Goal: Task Accomplishment & Management: Complete application form

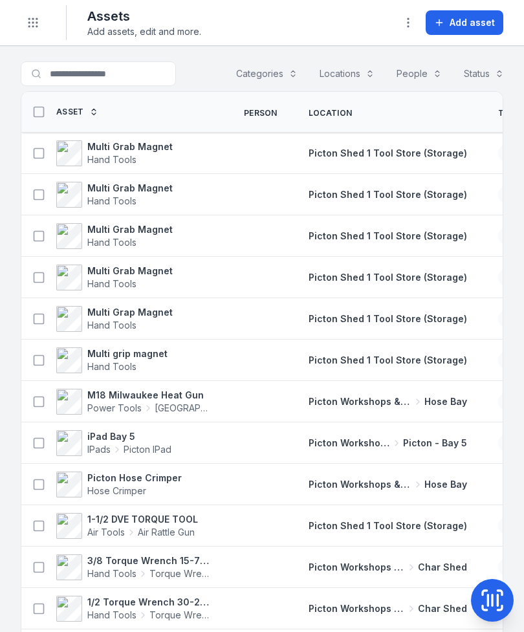
click at [425, 401] on span "Hose Bay" at bounding box center [446, 401] width 43 height 13
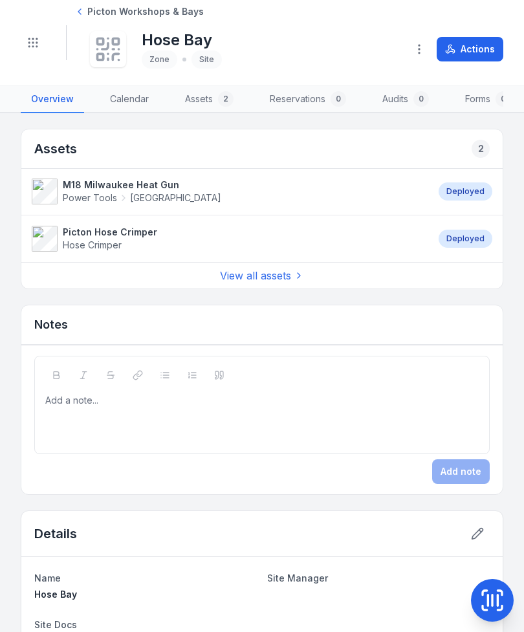
click at [293, 273] on link "View all assets" at bounding box center [262, 276] width 84 height 16
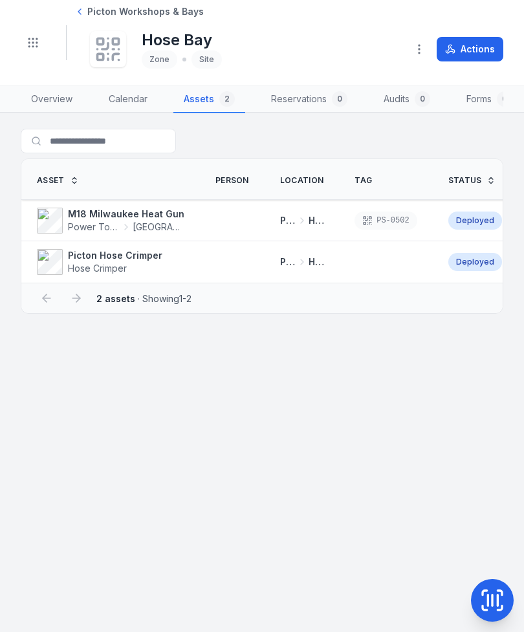
click at [100, 221] on span "Power Tools" at bounding box center [94, 227] width 52 height 13
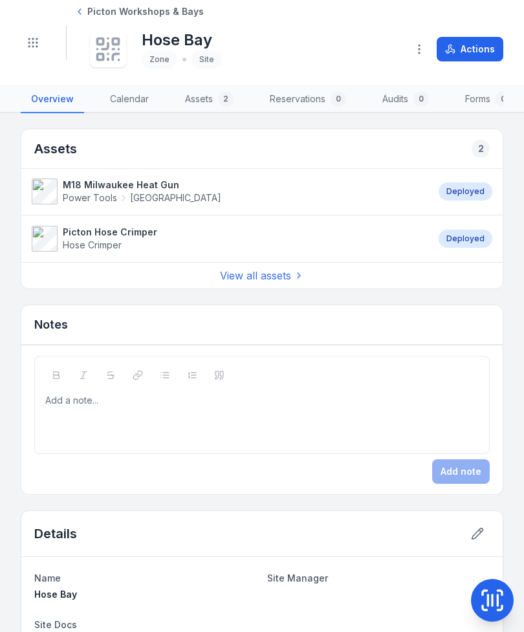
click at [86, 7] on link "Picton Workshops & Bays" at bounding box center [138, 11] width 129 height 13
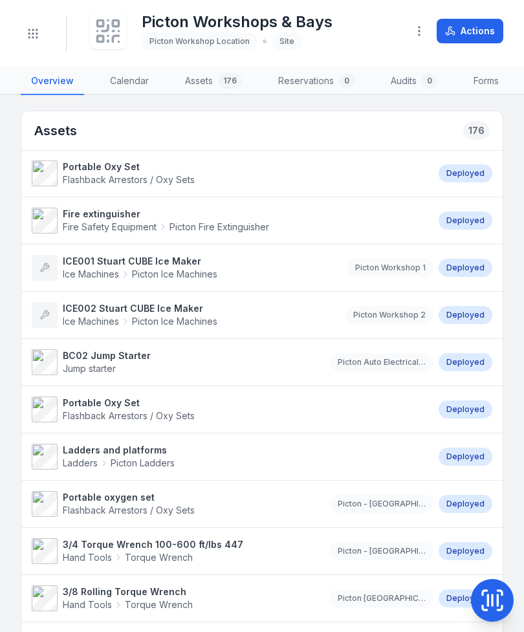
scroll to position [-1, 0]
click at [496, 599] on icon at bounding box center [493, 601] width 26 height 26
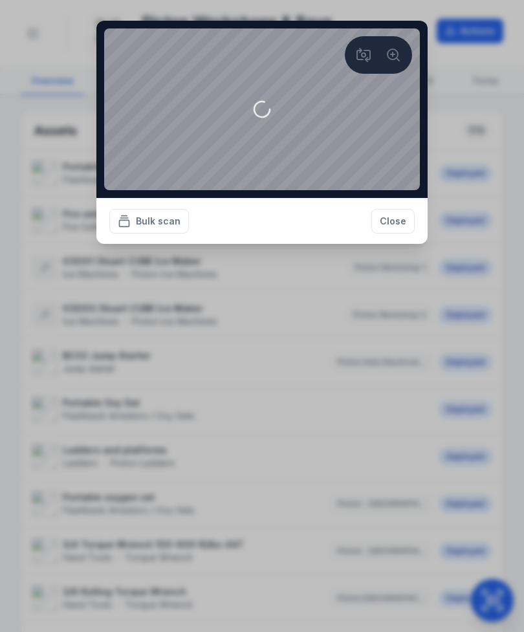
click at [404, 234] on button "Close" at bounding box center [393, 221] width 43 height 25
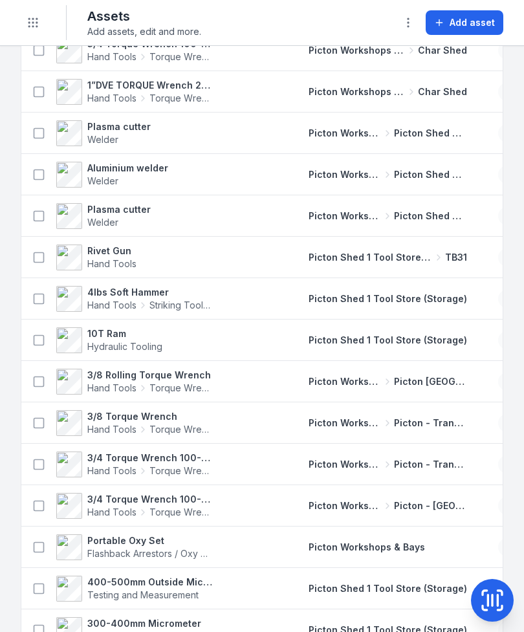
scroll to position [592, 0]
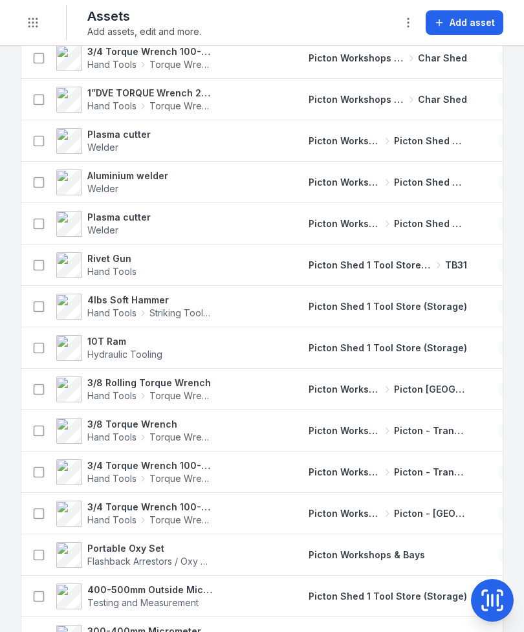
click at [441, 361] on td "Picton Shed 1 Tool Store (Storage)" at bounding box center [388, 348] width 190 height 41
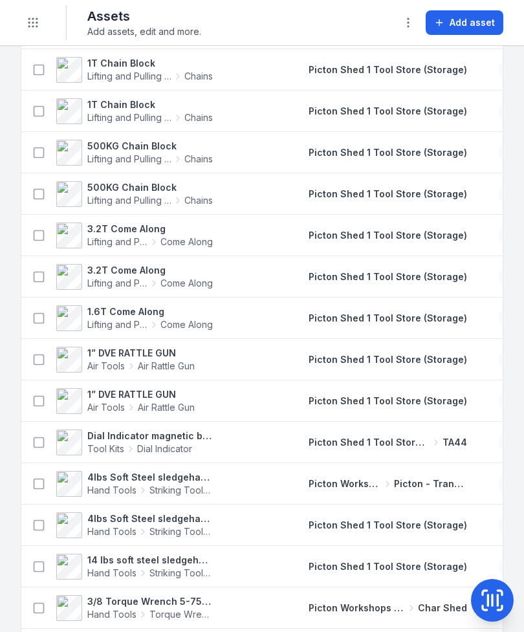
scroll to position [1207, 0]
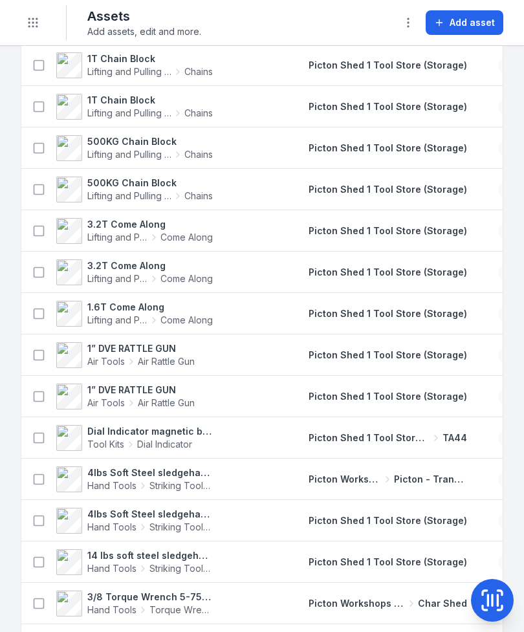
click at [411, 497] on td "Picton Workshops & Bays [GEOGRAPHIC_DATA] - Transmission Bay" at bounding box center [388, 479] width 190 height 41
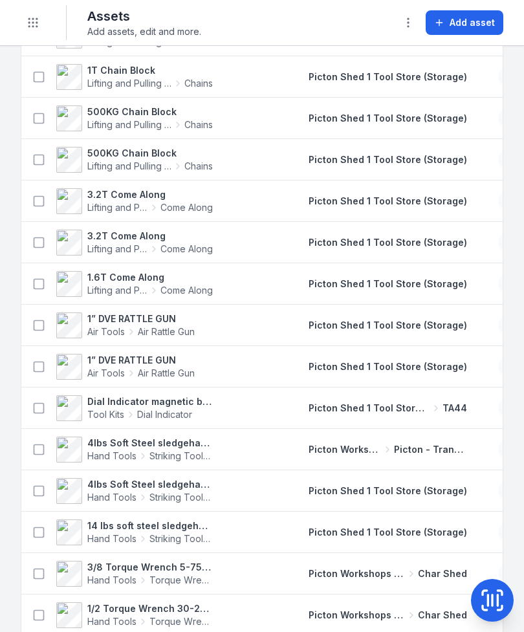
click at [436, 505] on td "Picton Shed 1 Tool Store (Storage)" at bounding box center [388, 491] width 190 height 41
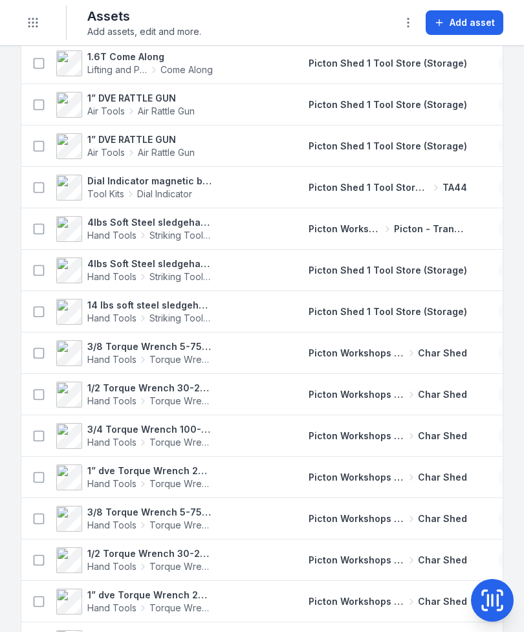
click at [424, 438] on div "Picton Workshops & Bays Char Shed" at bounding box center [388, 436] width 190 height 23
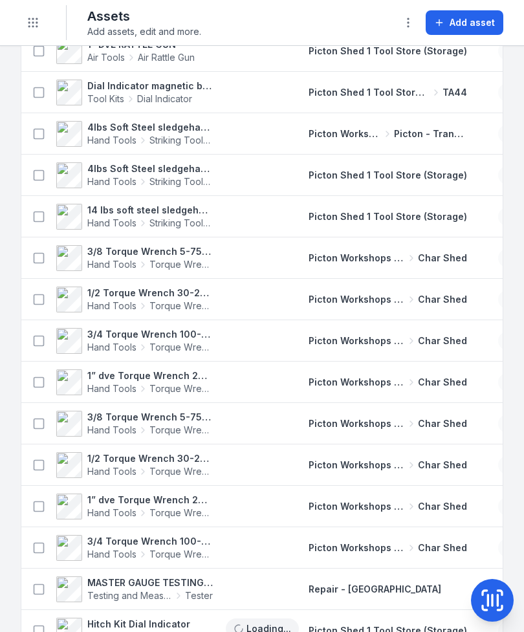
scroll to position [0, 1]
click at [415, 445] on td "Picton Workshops & Bays Char Shed" at bounding box center [388, 465] width 190 height 41
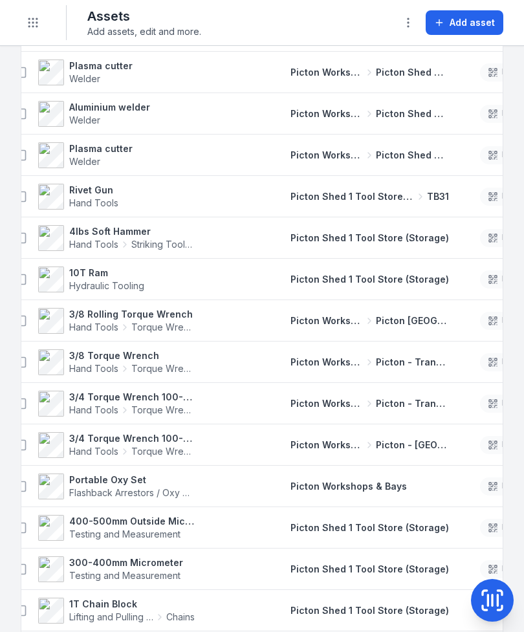
scroll to position [644, 0]
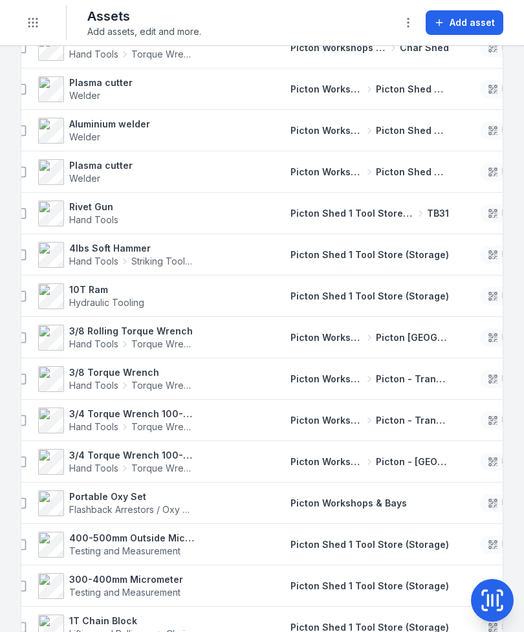
click at [92, 219] on span "Hand Tools" at bounding box center [93, 219] width 49 height 11
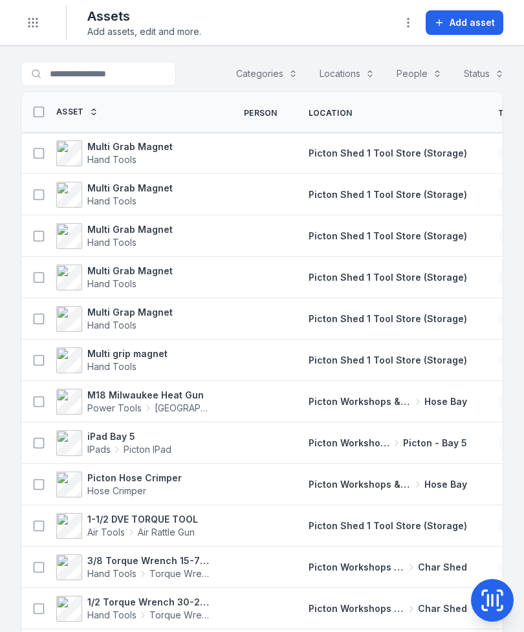
click at [278, 69] on button "Categories" at bounding box center [267, 73] width 78 height 25
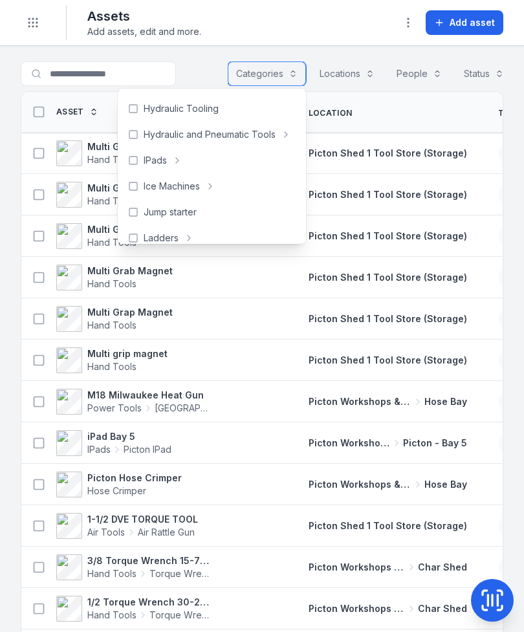
scroll to position [308, 0]
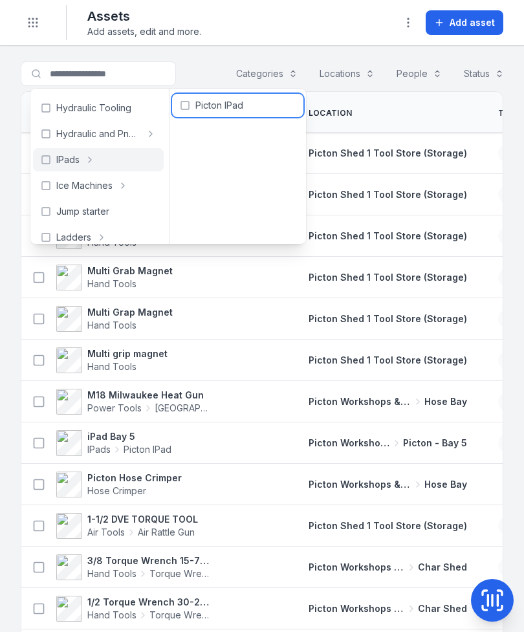
click at [190, 102] on icon at bounding box center [185, 105] width 10 height 10
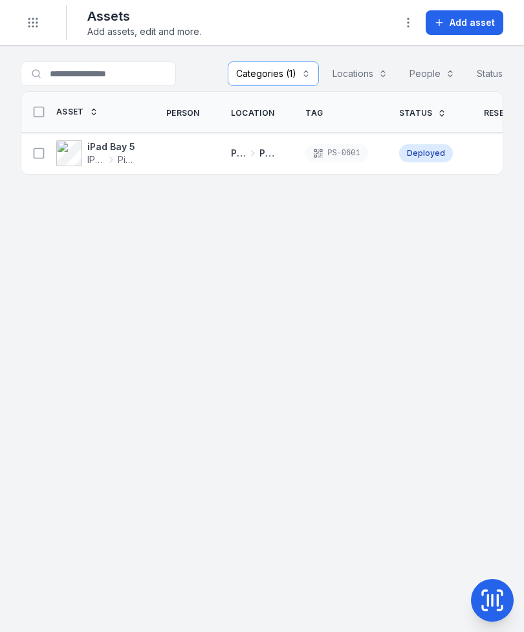
click at [104, 147] on strong "iPad Bay 5" at bounding box center [111, 146] width 48 height 13
click at [482, 25] on span "Add asset" at bounding box center [472, 22] width 45 height 13
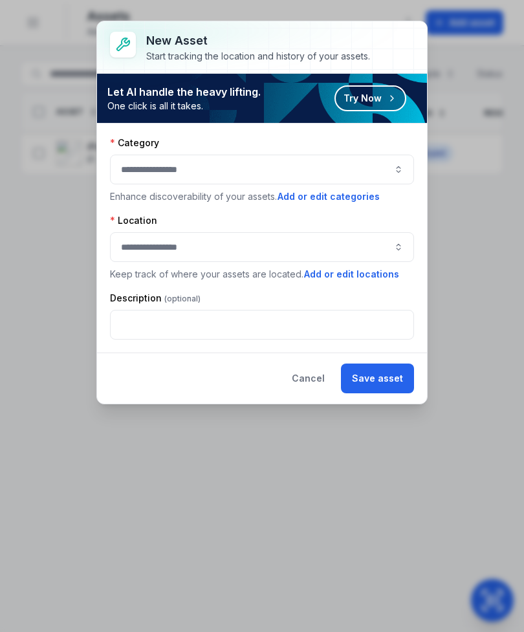
click at [404, 168] on button "button" at bounding box center [262, 170] width 304 height 30
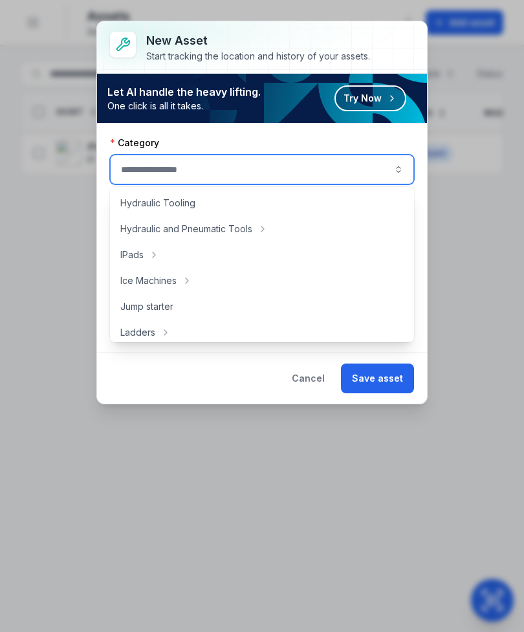
scroll to position [323, 0]
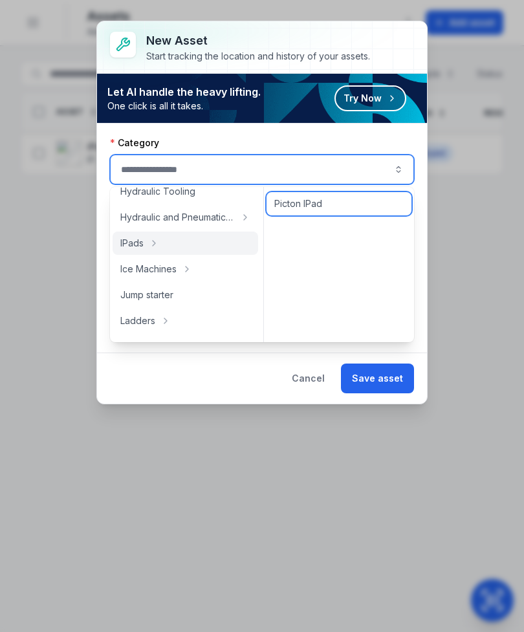
click at [328, 206] on div "Picton IPad" at bounding box center [339, 203] width 145 height 23
type input "**********"
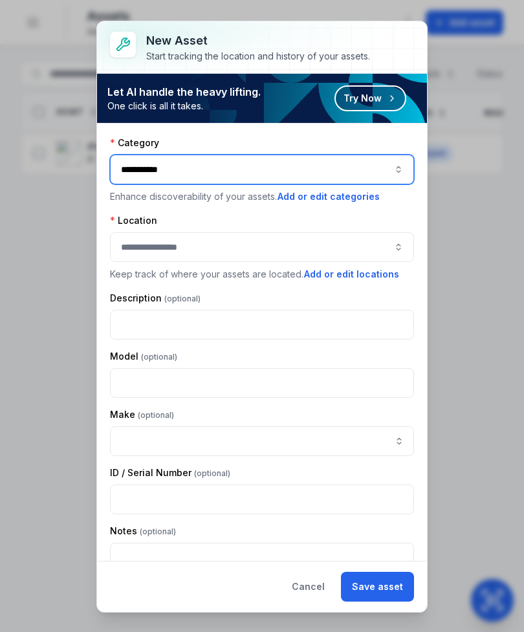
click at [376, 243] on button "button" at bounding box center [262, 247] width 304 height 30
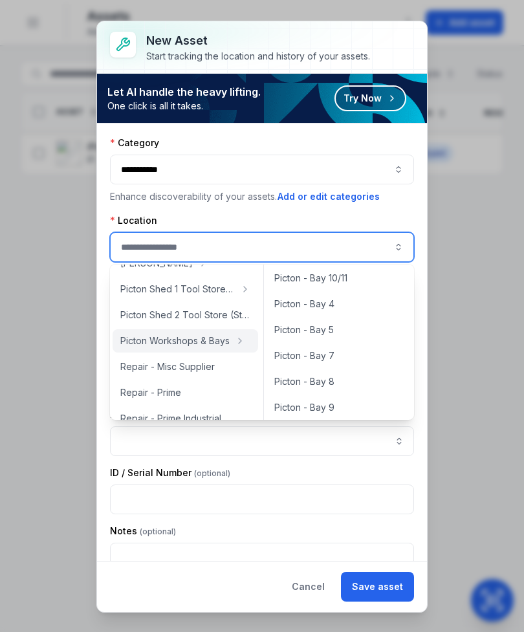
scroll to position [134, 0]
click at [336, 375] on div "Picton - Bay 8" at bounding box center [339, 380] width 145 height 23
type input "**********"
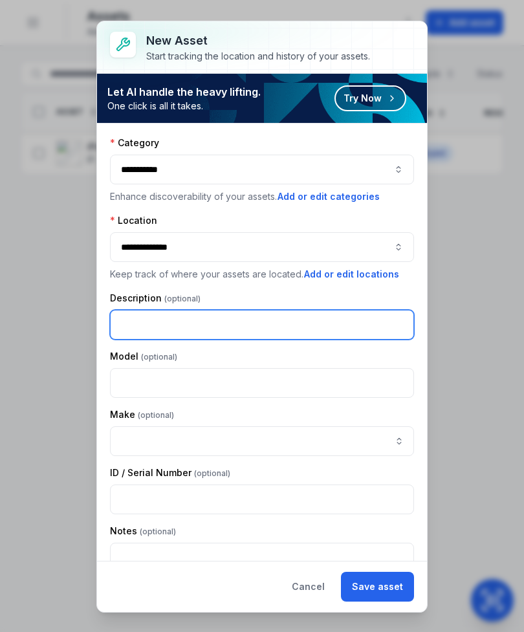
click at [341, 318] on input "text" at bounding box center [262, 325] width 304 height 30
type input "*"
type input "****"
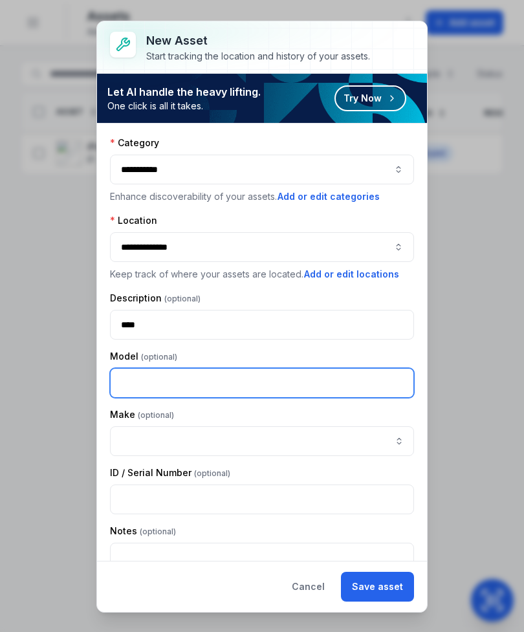
click at [362, 381] on input "text" at bounding box center [262, 383] width 304 height 30
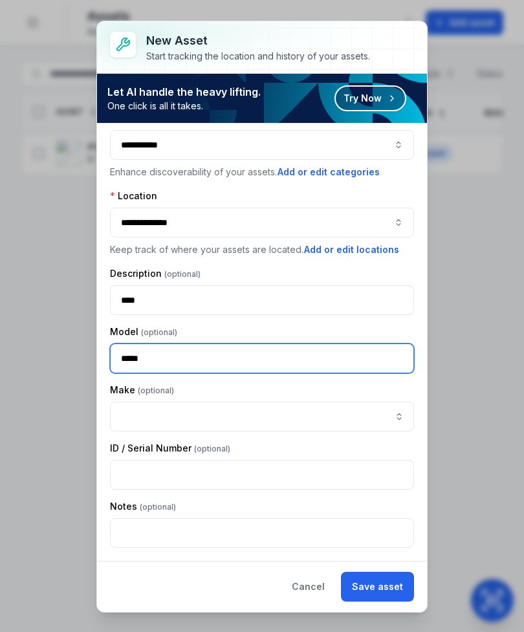
scroll to position [25, 0]
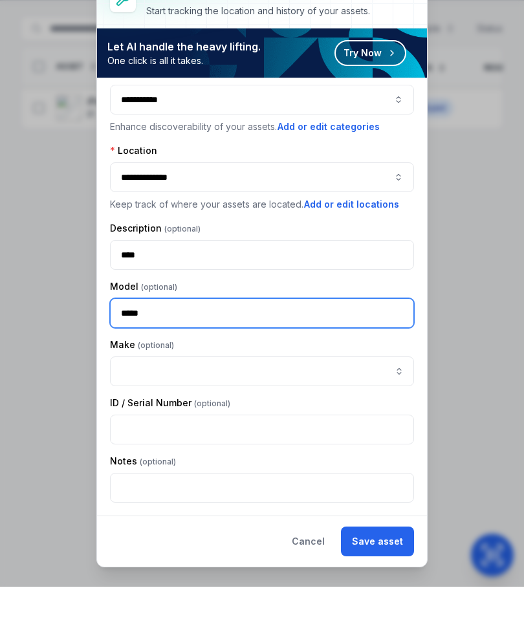
type input "*****"
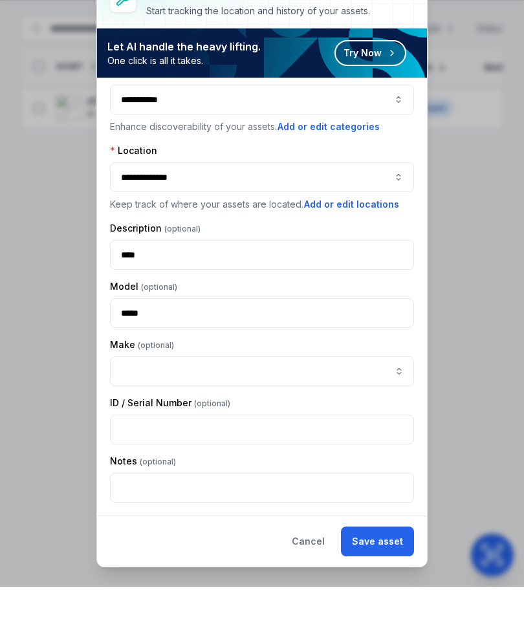
click at [356, 442] on div "ID / Serial Number" at bounding box center [262, 448] width 304 height 13
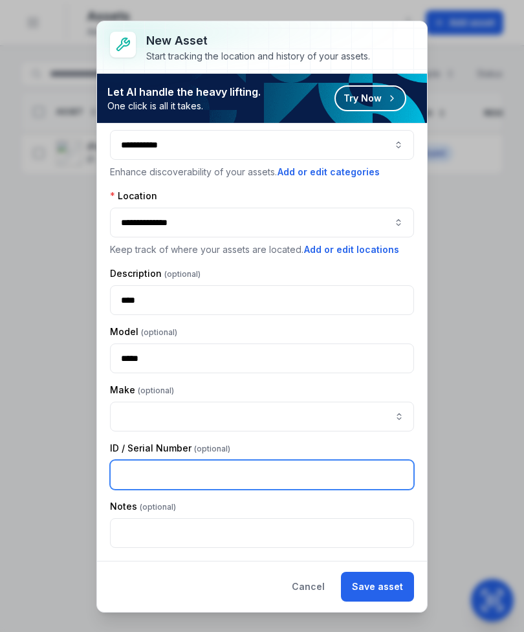
click at [348, 474] on input "text" at bounding box center [262, 475] width 304 height 30
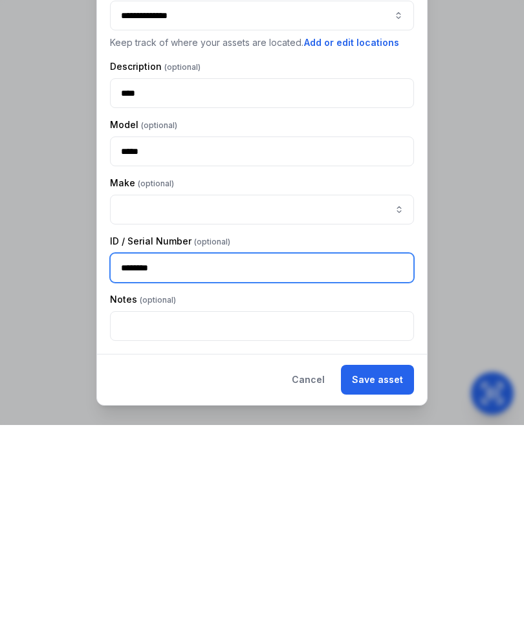
type input "********"
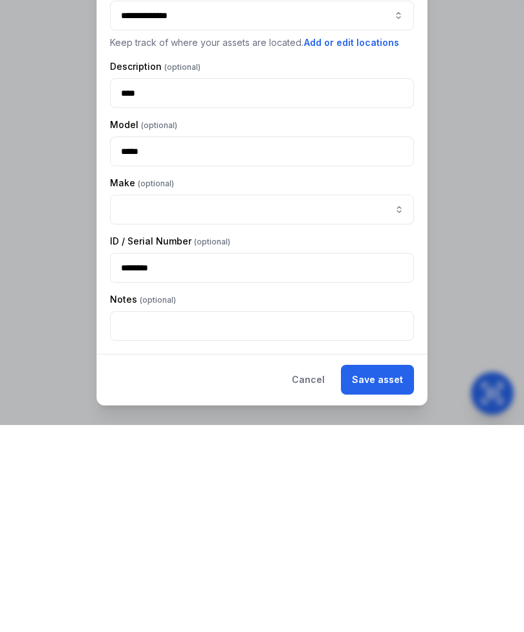
click at [387, 572] on button "Save asset" at bounding box center [377, 587] width 73 height 30
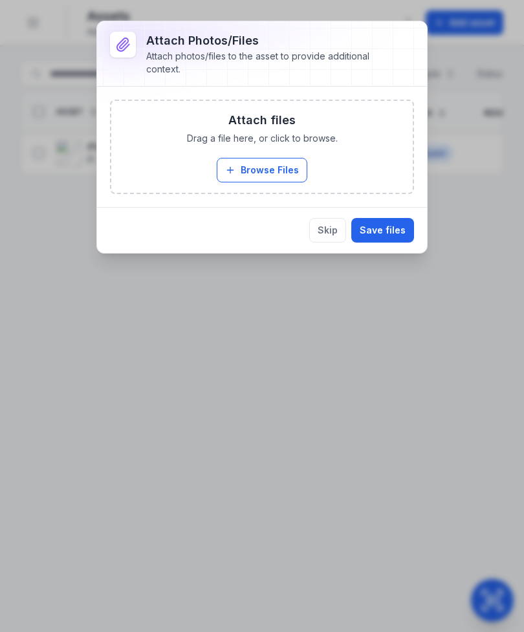
click at [290, 160] on button "Browse Files" at bounding box center [262, 170] width 91 height 25
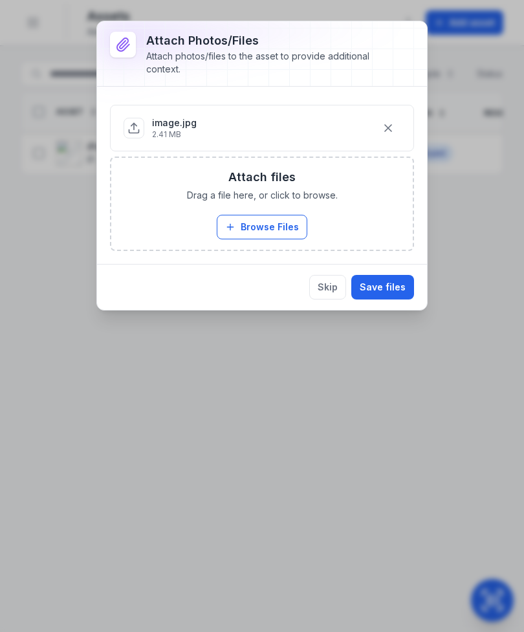
click at [274, 224] on button "Browse Files" at bounding box center [262, 227] width 91 height 25
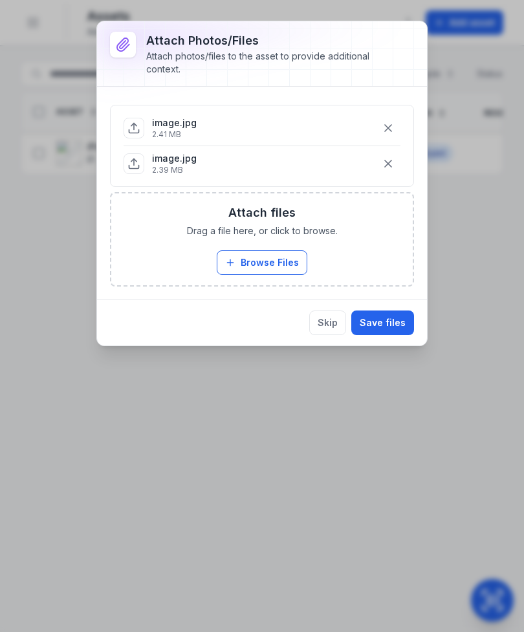
click at [390, 322] on button "Save files" at bounding box center [382, 323] width 63 height 25
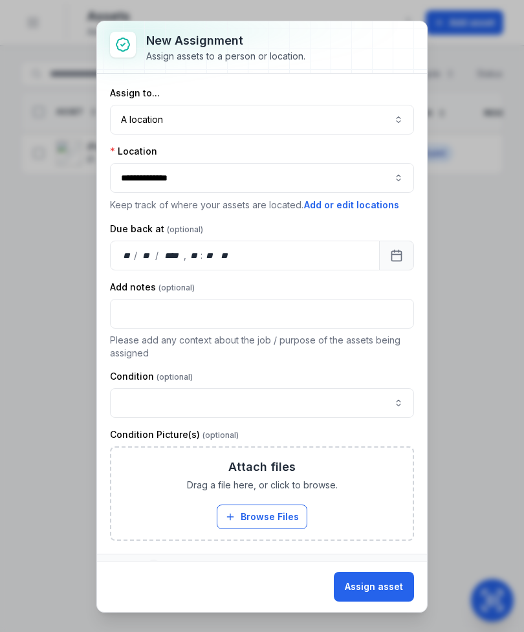
click at [384, 397] on button "button" at bounding box center [262, 403] width 304 height 30
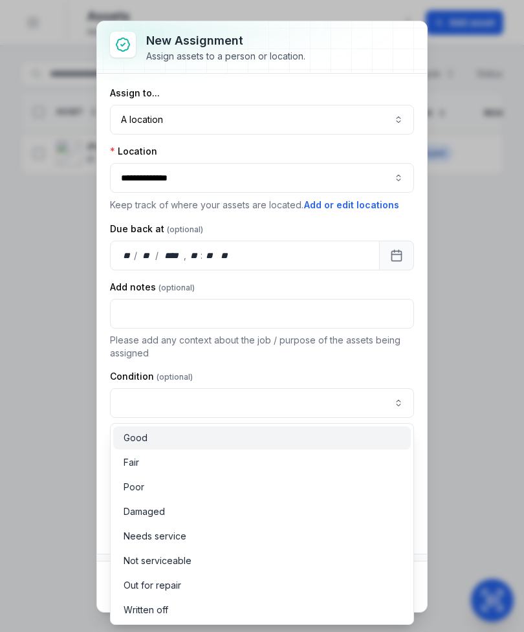
click at [128, 434] on span "Good" at bounding box center [136, 438] width 24 height 13
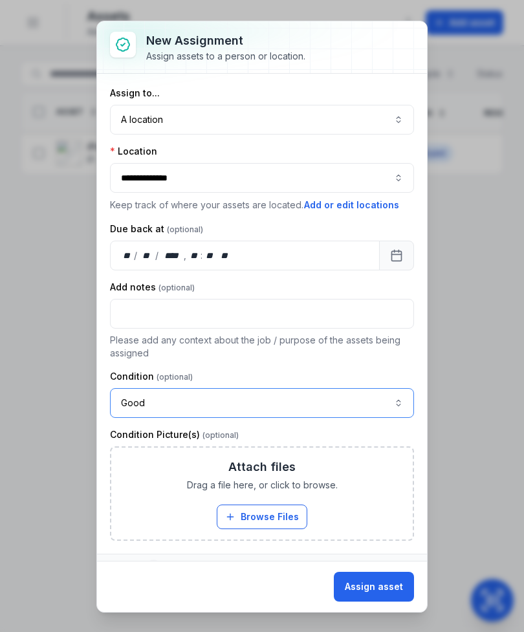
scroll to position [0, 11]
click at [399, 118] on button "A location ********" at bounding box center [262, 120] width 304 height 30
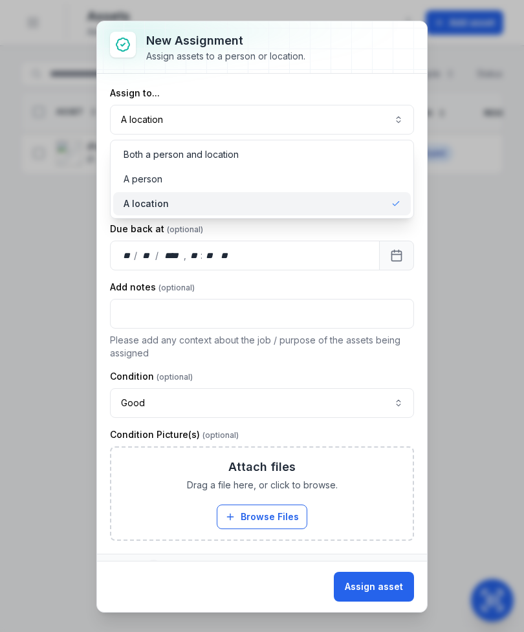
click at [396, 115] on button "A location ********" at bounding box center [262, 120] width 304 height 30
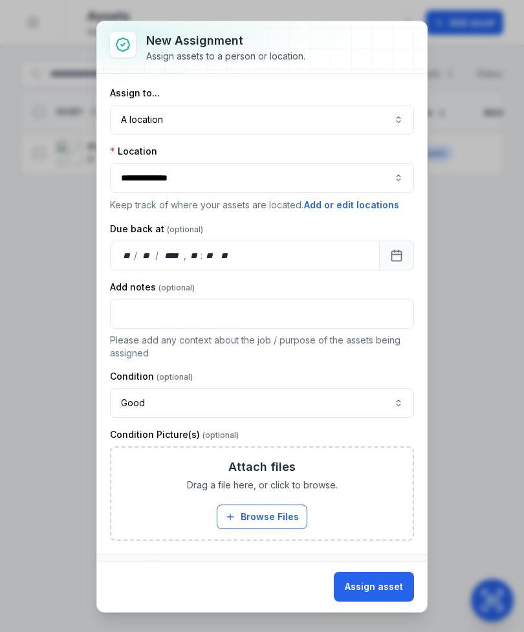
click at [386, 583] on button "Assign asset" at bounding box center [374, 587] width 80 height 30
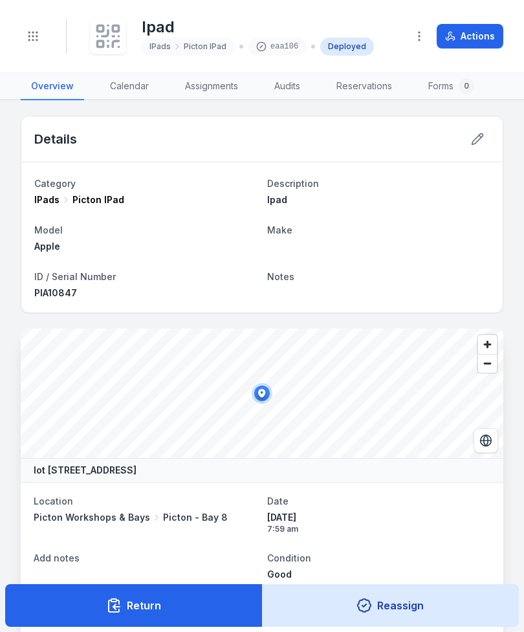
click at [285, 50] on div "eaa106" at bounding box center [278, 47] width 58 height 18
click at [273, 39] on div "eaa106" at bounding box center [278, 47] width 58 height 18
click at [280, 45] on div "eaa106" at bounding box center [278, 47] width 58 height 18
click at [280, 44] on div "eaa106" at bounding box center [278, 47] width 58 height 18
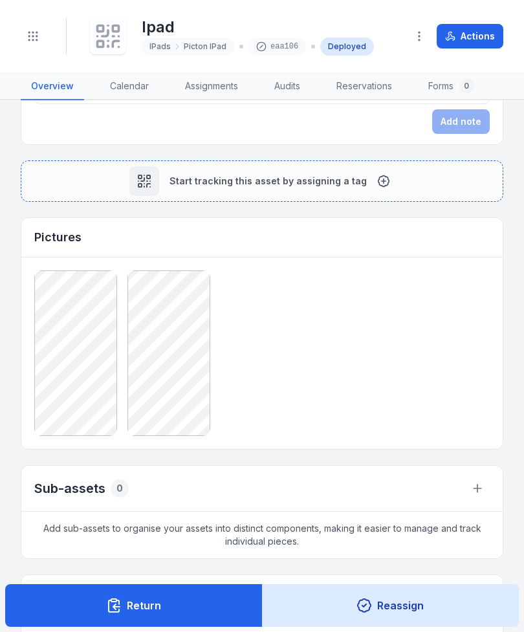
scroll to position [718, 0]
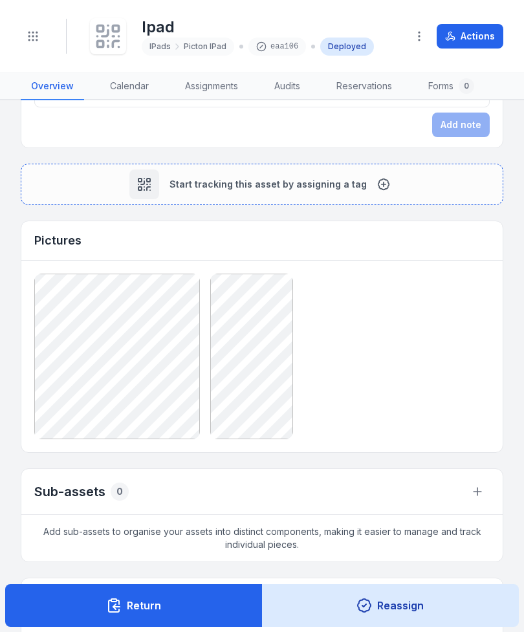
click at [385, 182] on button "Start tracking this asset by assigning a tag" at bounding box center [262, 184] width 483 height 41
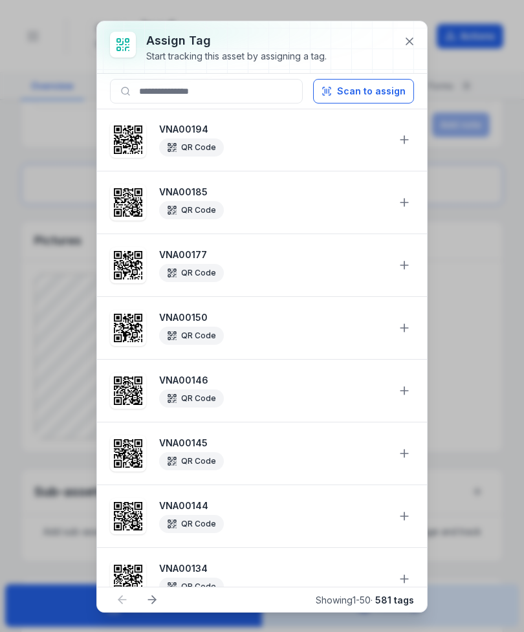
click at [368, 86] on button "Scan to assign" at bounding box center [363, 91] width 101 height 25
